Goal: Use online tool/utility: Utilize a website feature to perform a specific function

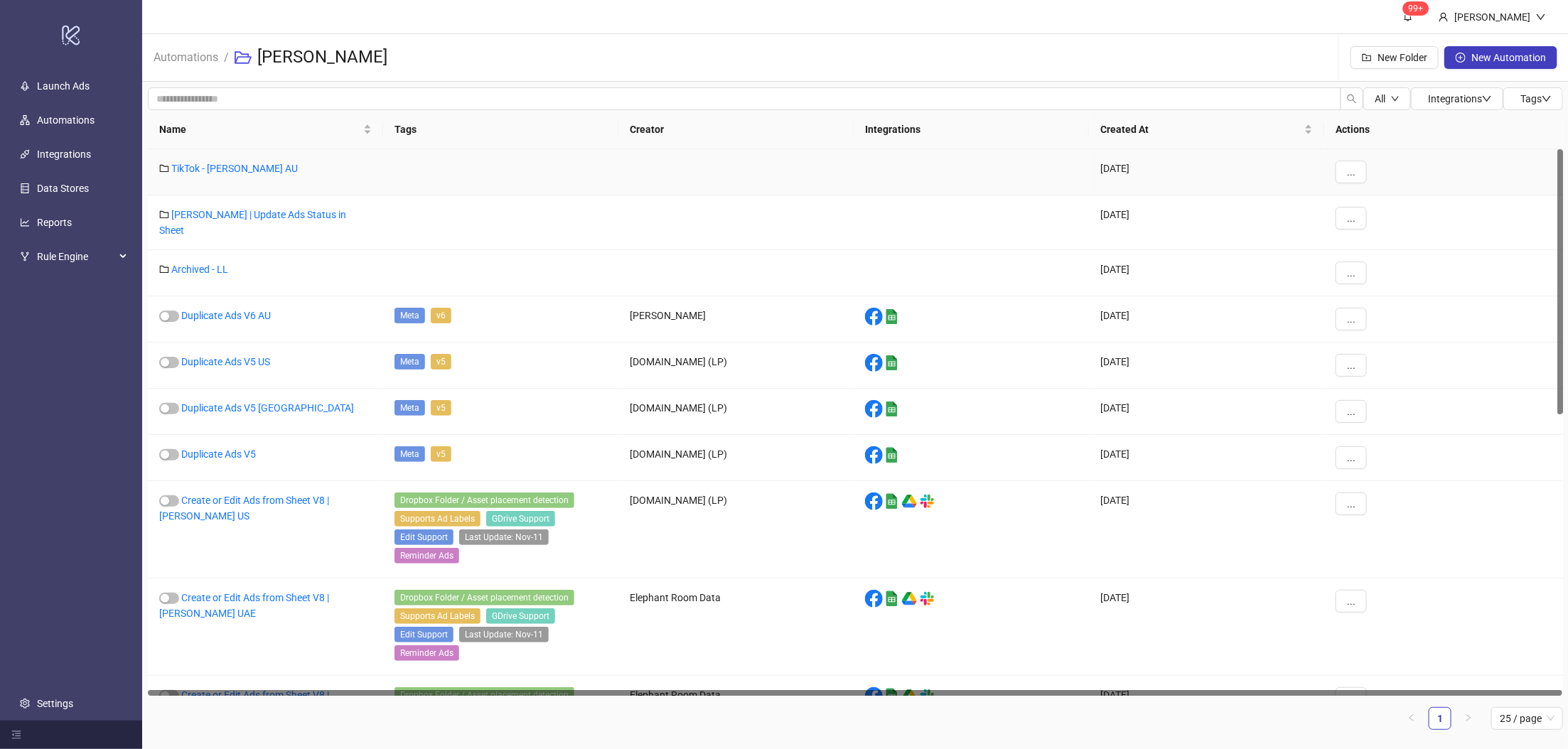
click at [225, 175] on div "TikTok - [PERSON_NAME] AU" at bounding box center [265, 172] width 236 height 46
click at [227, 170] on link "TikTok - Leo Lin AU" at bounding box center [234, 168] width 127 height 11
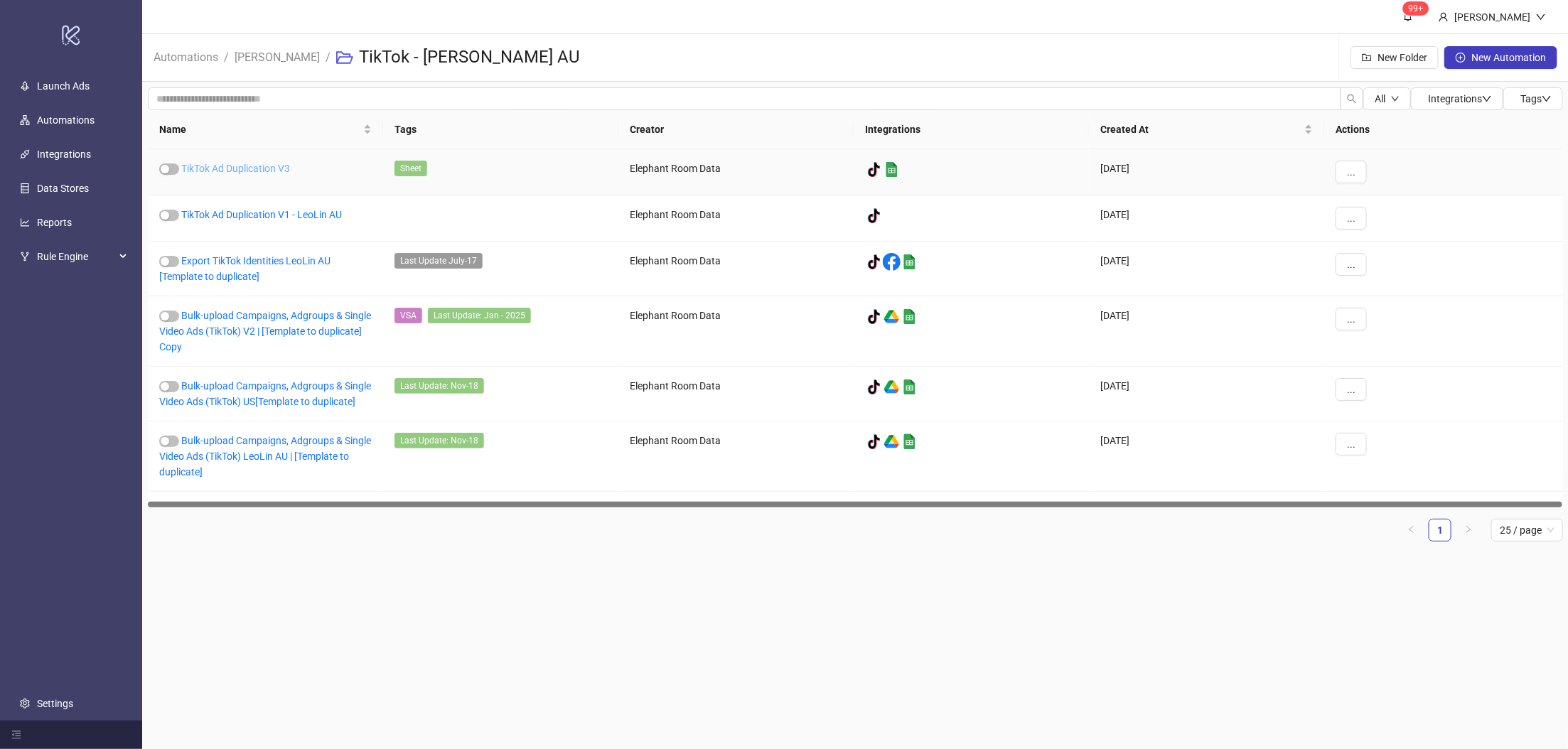
click at [227, 170] on link "TikTok Ad Duplication V3" at bounding box center [236, 168] width 109 height 11
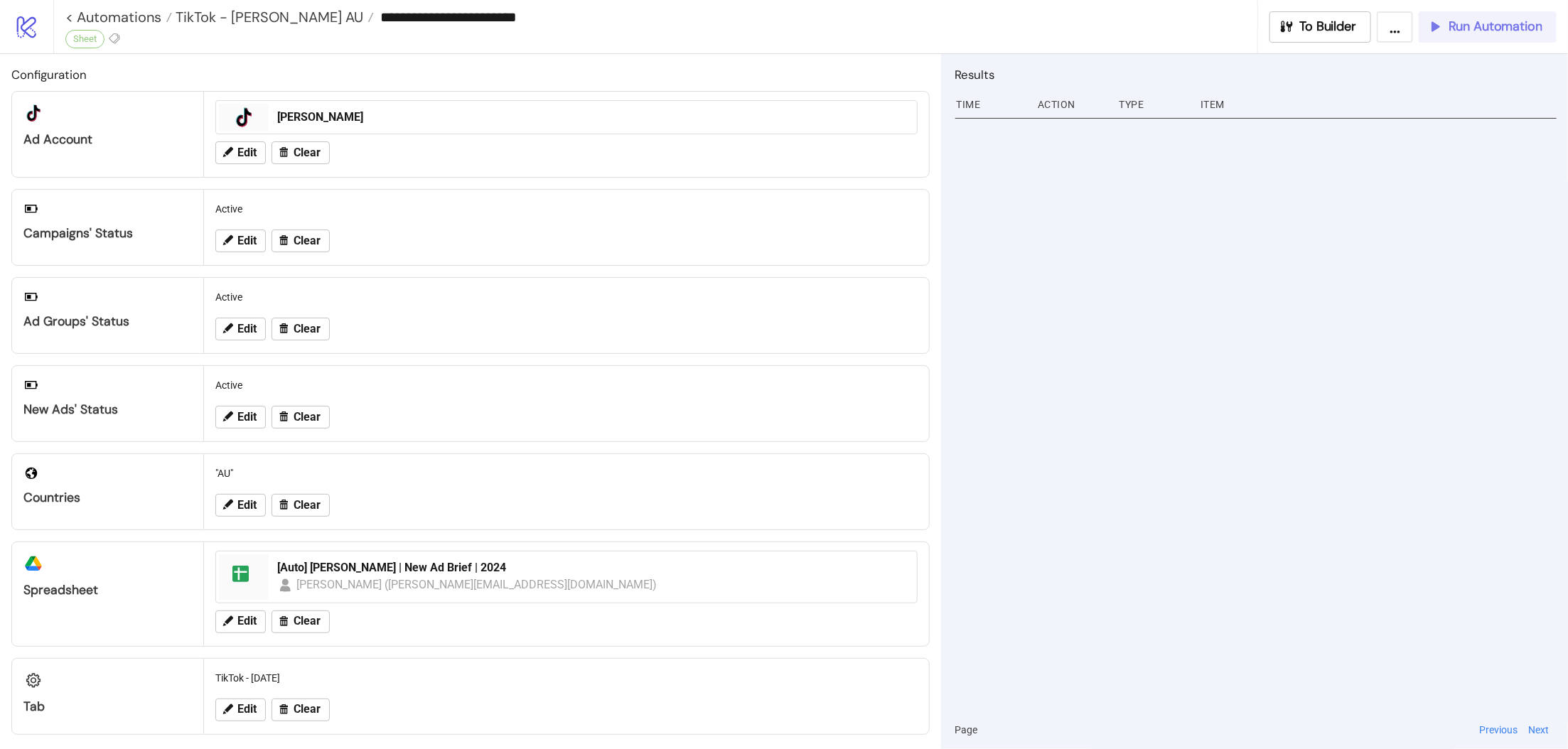
click at [1458, 37] on button "Run Automation" at bounding box center [1488, 27] width 138 height 31
click at [1498, 19] on span "Run Automation" at bounding box center [1495, 26] width 93 height 17
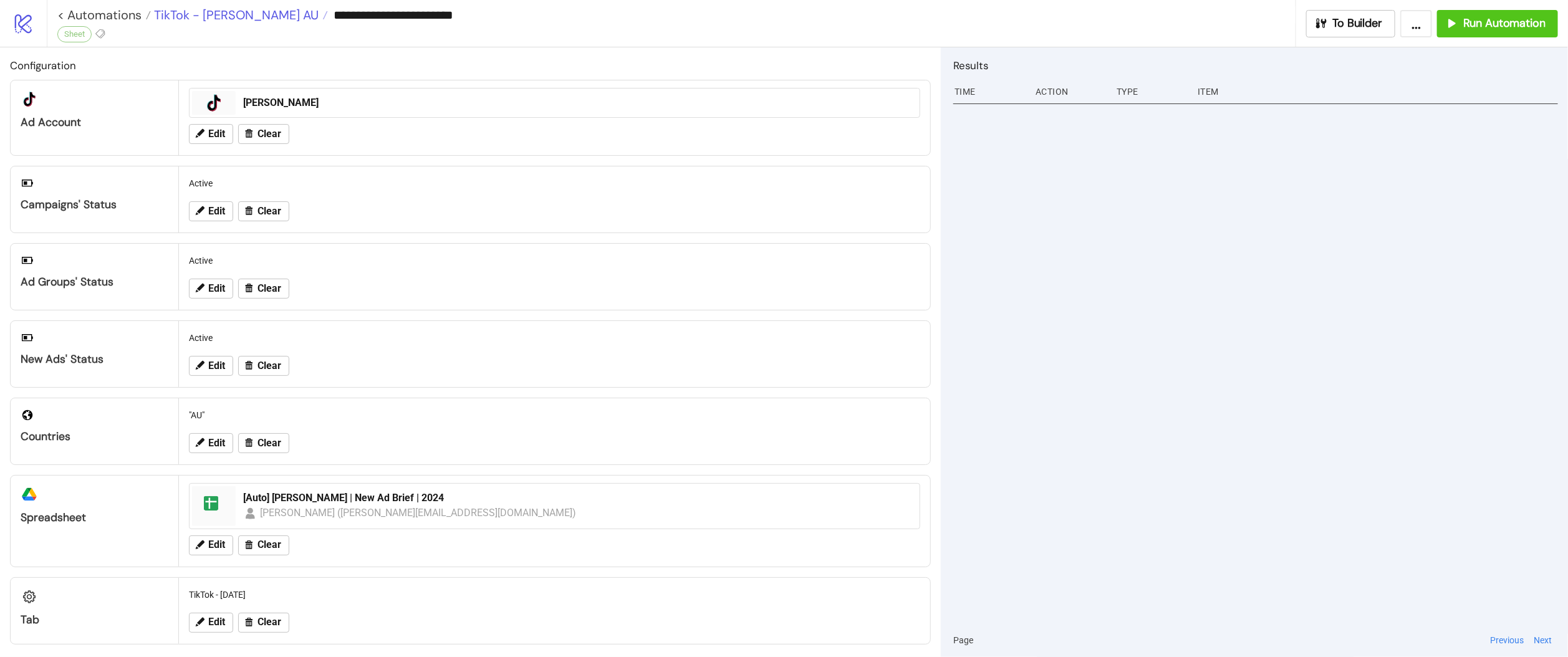
click at [234, 21] on span "TikTok - Leo Lin AU" at bounding box center [234, 15] width 168 height 16
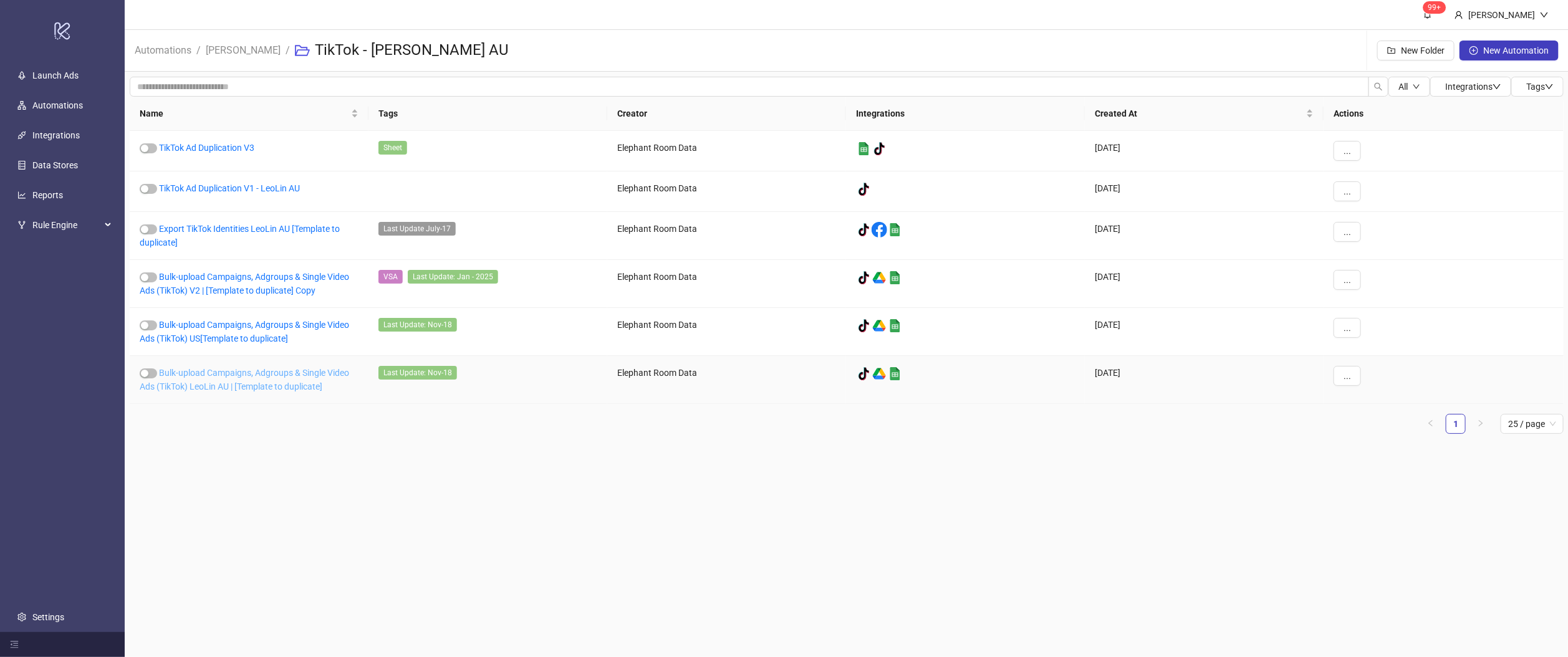
click at [286, 387] on link "Bulk-upload Campaigns, Adgroups & Single Video Ads (TikTok) LeoLin AU | [Templa…" at bounding box center [244, 379] width 210 height 24
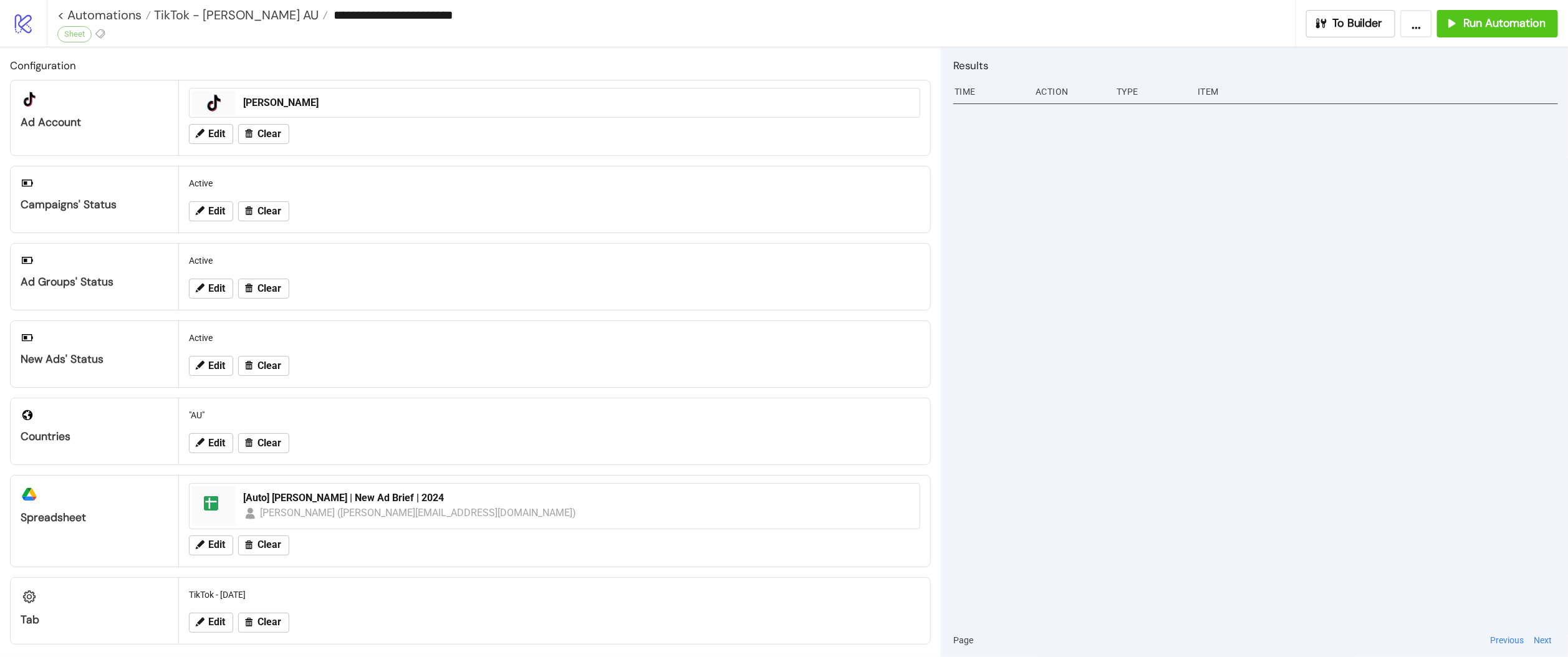
type input "**********"
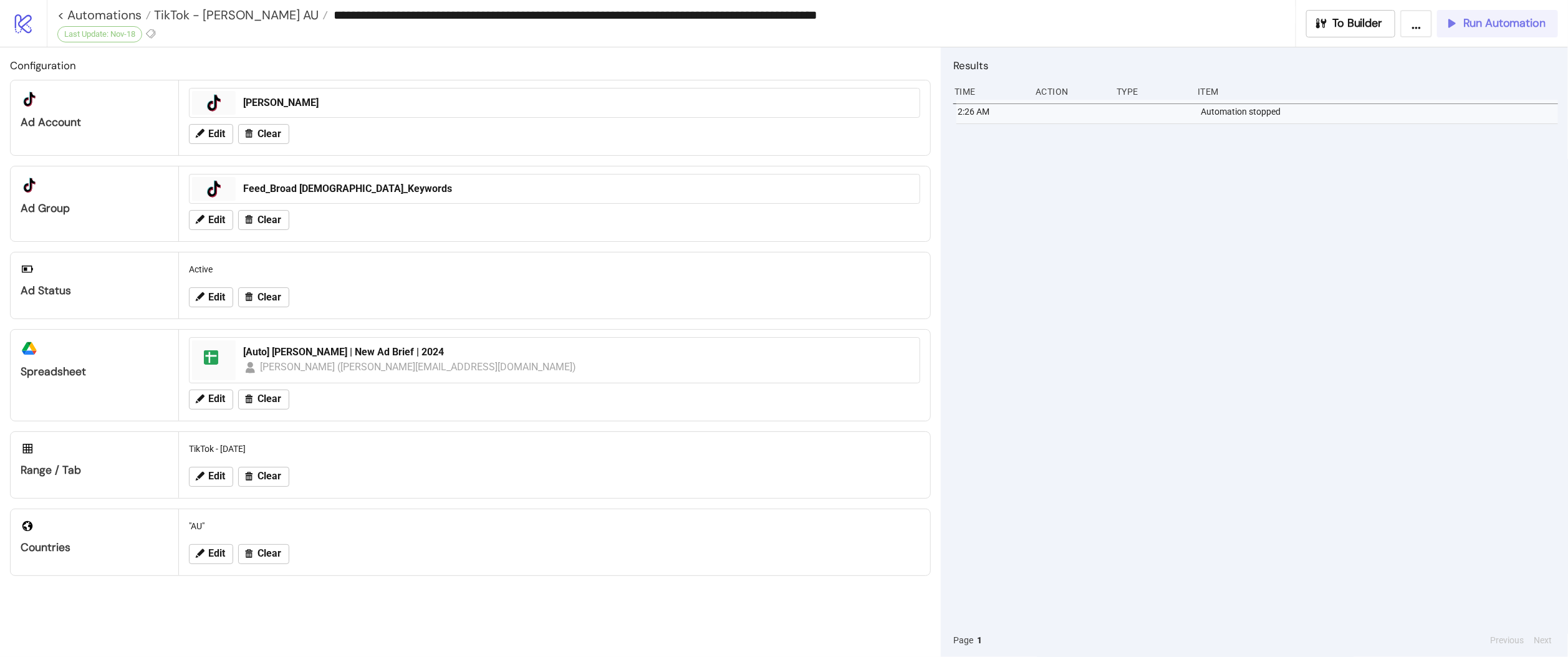
click at [1374, 25] on span "Run Automation" at bounding box center [1504, 23] width 82 height 15
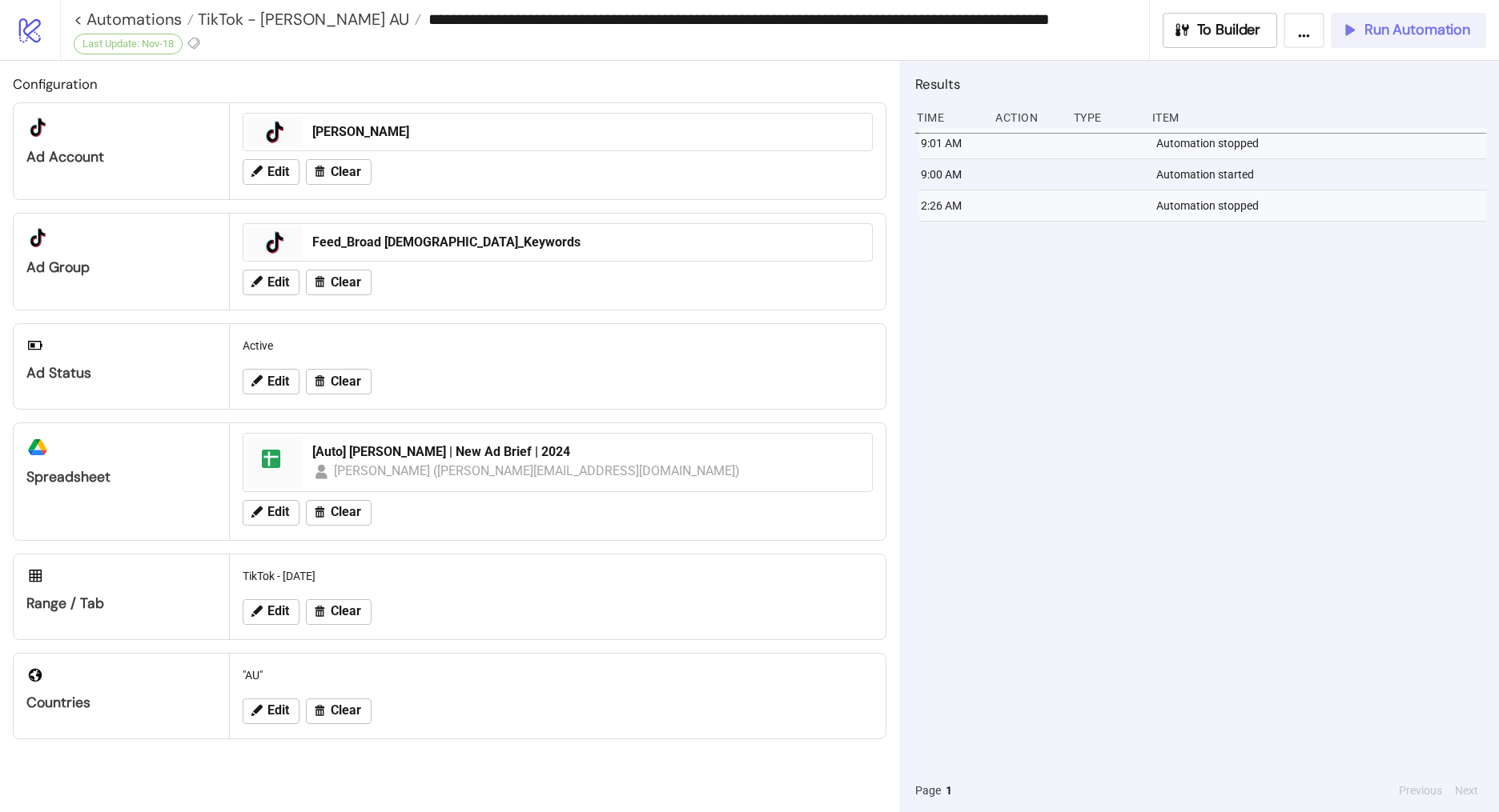
click at [1383, 38] on span "Run Automation" at bounding box center [1416, 29] width 105 height 19
